Goal: Task Accomplishment & Management: Manage account settings

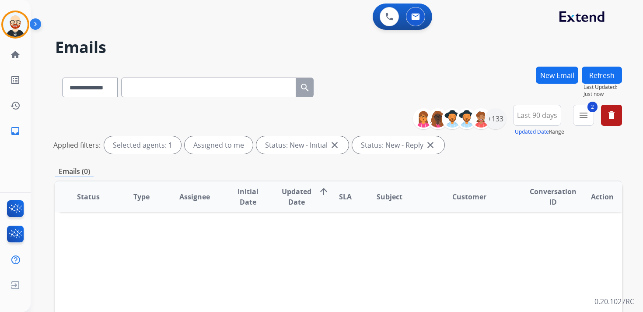
select select "**********"
click at [8, 28] on img at bounding box center [15, 24] width 25 height 25
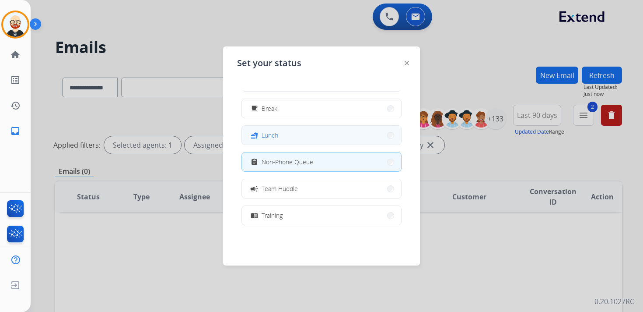
scroll to position [27, 0]
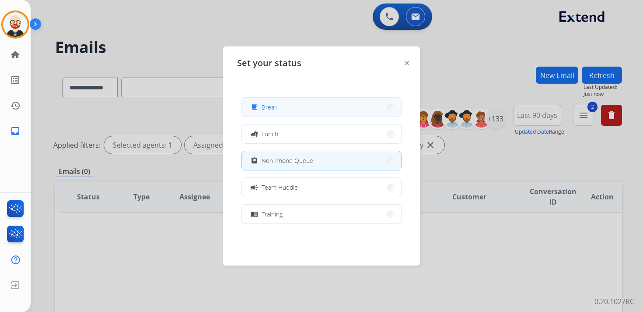
click at [273, 109] on span "Break" at bounding box center [270, 106] width 16 height 9
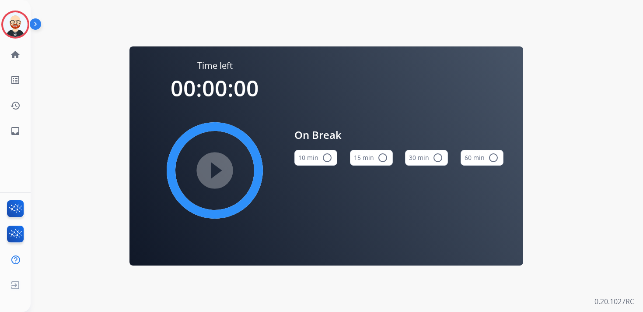
click at [442, 149] on div "30 min radio_button_unchecked" at bounding box center [426, 158] width 43 height 30
click at [441, 155] on mat-icon "radio_button_unchecked" at bounding box center [438, 157] width 11 height 11
click at [217, 175] on mat-icon "play_circle_filled" at bounding box center [215, 170] width 11 height 11
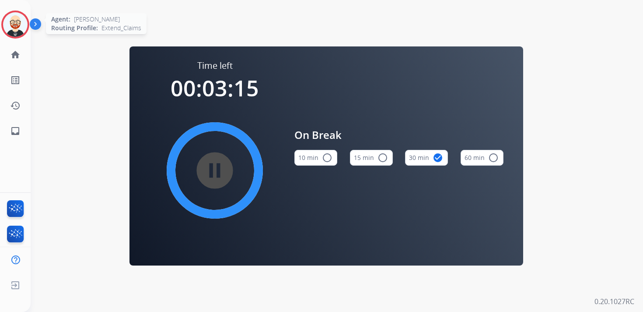
click at [16, 24] on img at bounding box center [15, 24] width 25 height 25
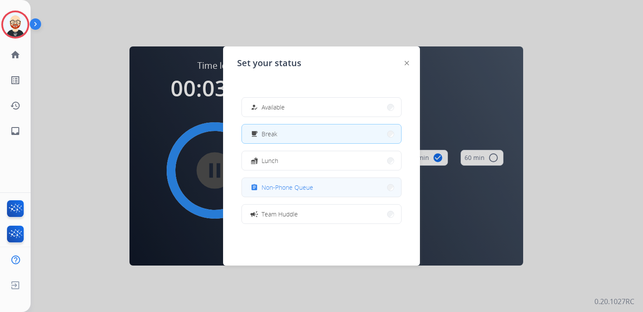
click at [301, 193] on button "assignment Non-Phone Queue" at bounding box center [321, 187] width 159 height 19
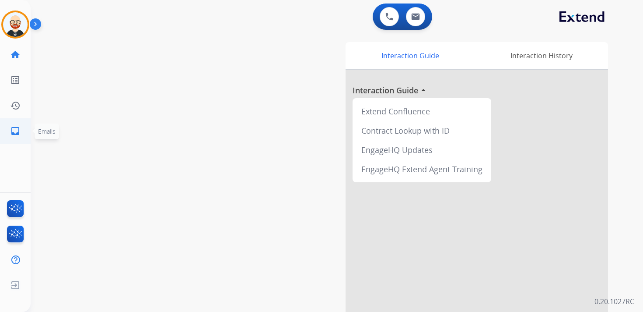
click at [16, 131] on mat-icon "inbox" at bounding box center [15, 131] width 11 height 11
select select "**********"
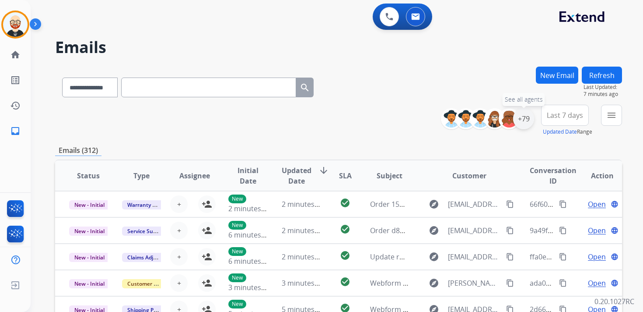
click at [522, 123] on div "+79" at bounding box center [523, 118] width 21 height 21
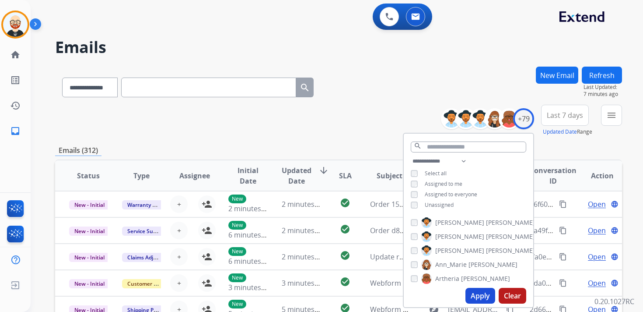
click at [436, 204] on span "Unassigned" at bounding box center [439, 204] width 29 height 7
click at [475, 295] on button "Apply" at bounding box center [481, 295] width 30 height 16
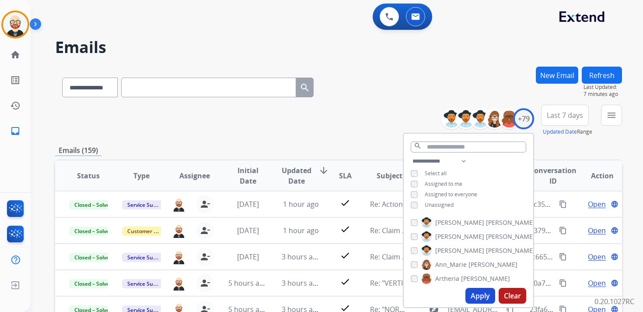
click at [578, 120] on button "Last 7 days" at bounding box center [565, 115] width 48 height 21
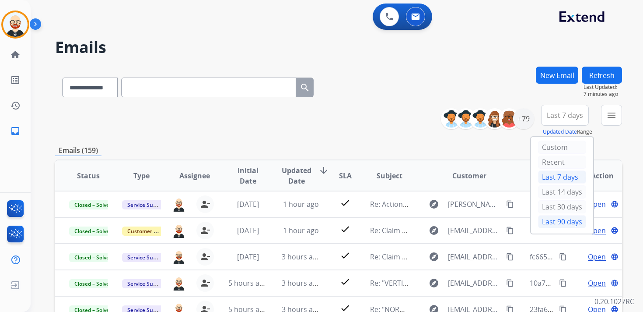
click at [555, 221] on div "Last 90 days" at bounding box center [562, 221] width 48 height 13
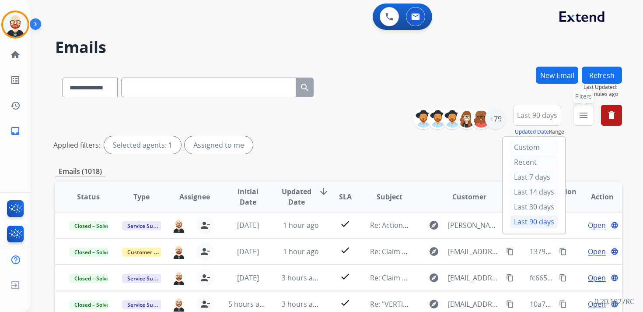
click at [584, 119] on mat-icon "menu" at bounding box center [583, 115] width 11 height 11
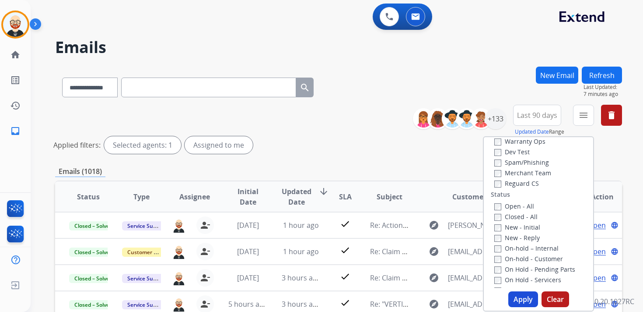
scroll to position [70, 0]
click at [523, 223] on label "New - Initial" at bounding box center [517, 226] width 46 height 8
click at [520, 237] on label "New - Reply" at bounding box center [517, 236] width 46 height 8
click at [511, 294] on button "Apply" at bounding box center [523, 299] width 30 height 16
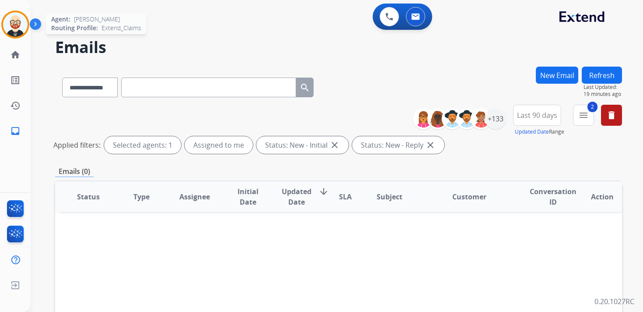
click at [13, 32] on img at bounding box center [15, 24] width 25 height 25
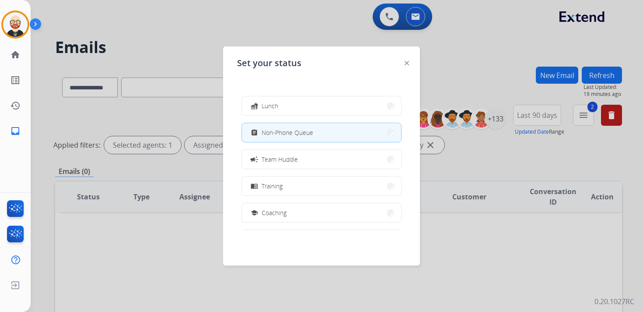
scroll to position [138, 0]
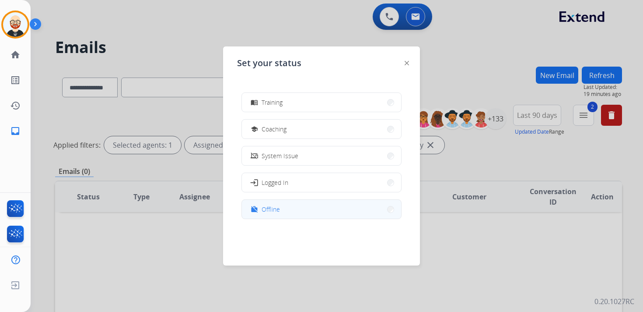
click at [280, 207] on button "work_off Offline" at bounding box center [321, 209] width 159 height 19
